Goal: Register for event/course

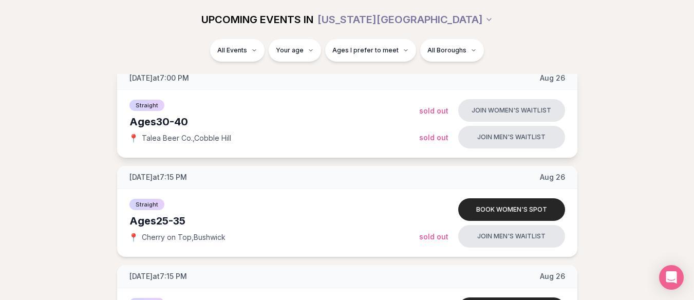
scroll to position [154, 0]
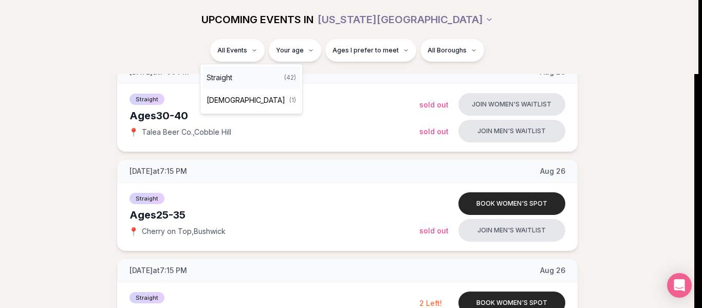
click at [231, 77] on span "Straight" at bounding box center [219, 77] width 26 height 10
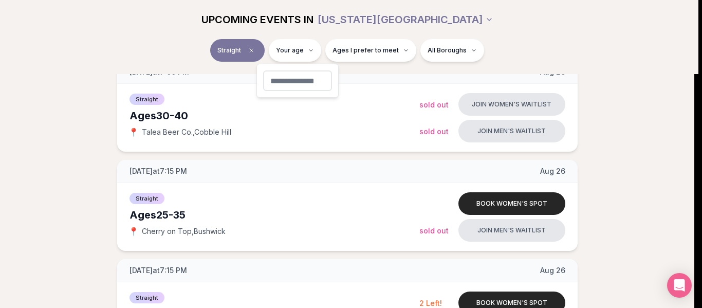
type input "**"
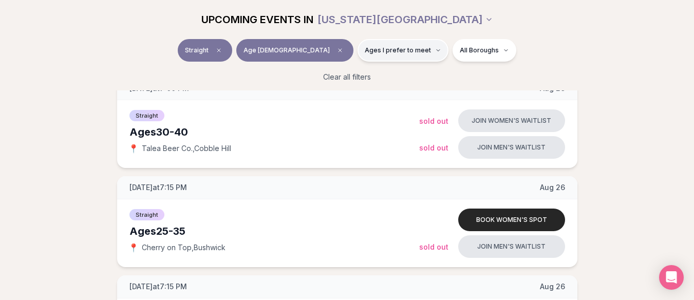
click at [384, 55] on button "Ages I prefer to meet" at bounding box center [402, 50] width 91 height 23
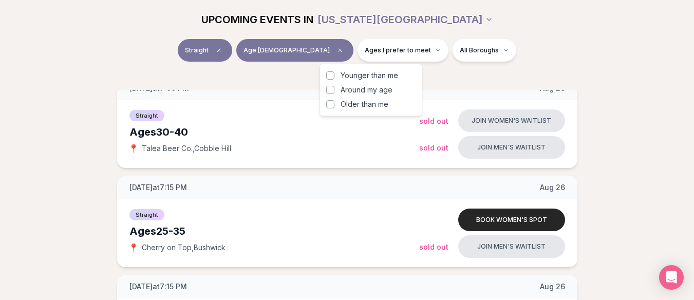
click at [331, 76] on button "Younger than me" at bounding box center [330, 75] width 8 height 8
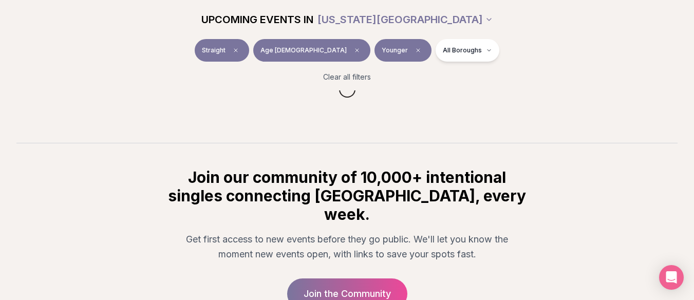
click at [194, 64] on div "Straight Age [DEMOGRAPHIC_DATA] Younger All Boroughs" at bounding box center [347, 52] width 575 height 27
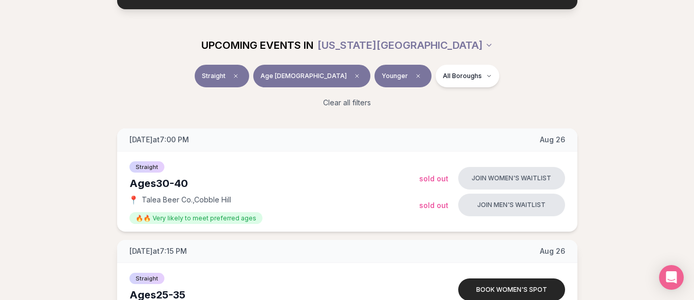
scroll to position [51, 0]
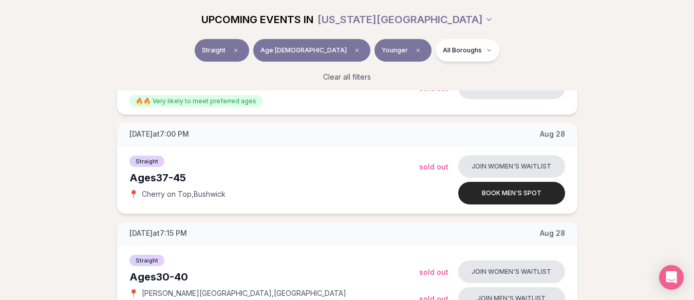
scroll to position [411, 0]
